Goal: Navigation & Orientation: Find specific page/section

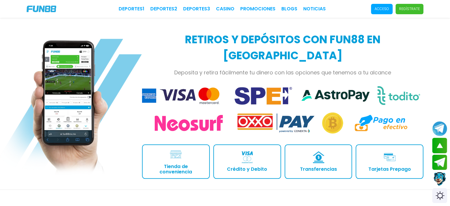
scroll to position [660, 0]
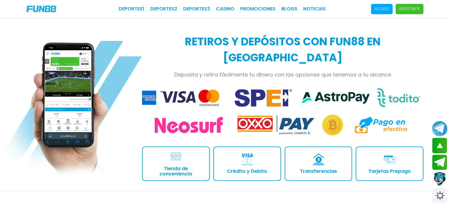
click at [438, 127] on button "Join telegram channel" at bounding box center [440, 128] width 16 height 16
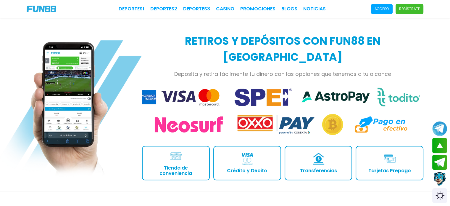
scroll to position [665, 0]
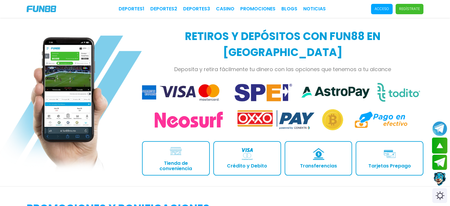
click at [439, 144] on button "scroll up" at bounding box center [440, 145] width 16 height 16
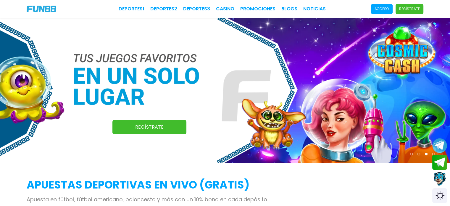
scroll to position [0, 0]
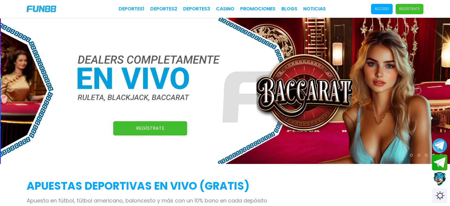
click at [438, 160] on button "Join telegram" at bounding box center [440, 162] width 16 height 16
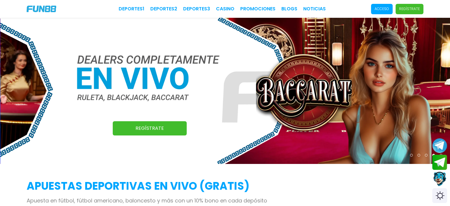
click at [440, 177] on button "Contact customer service" at bounding box center [440, 179] width 16 height 16
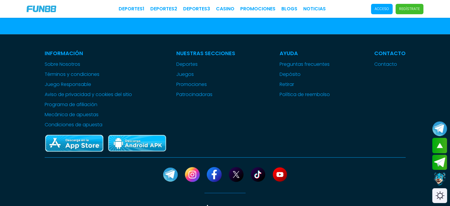
scroll to position [1506, 0]
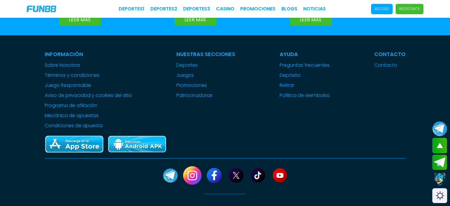
click at [194, 166] on link at bounding box center [192, 175] width 19 height 19
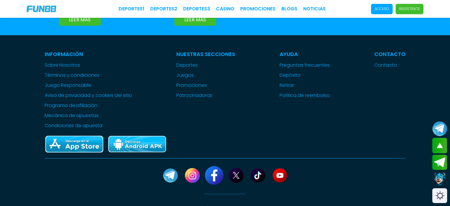
click at [217, 166] on link at bounding box center [214, 175] width 19 height 19
click at [239, 166] on link at bounding box center [236, 175] width 19 height 19
click at [260, 166] on link at bounding box center [258, 175] width 19 height 19
click at [281, 166] on link at bounding box center [279, 175] width 19 height 19
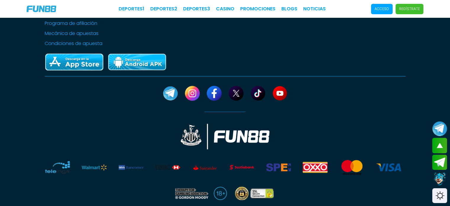
scroll to position [1591, 0]
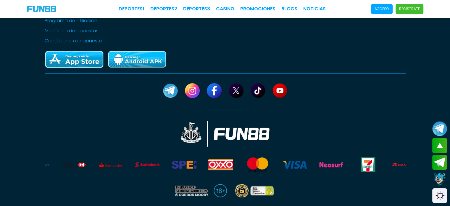
click at [223, 157] on img at bounding box center [220, 164] width 25 height 15
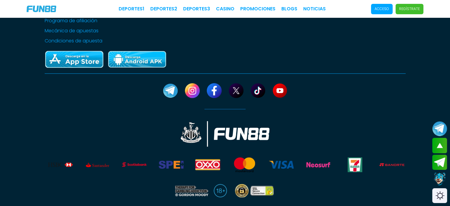
scroll to position [1599, 0]
